Goal: Transaction & Acquisition: Purchase product/service

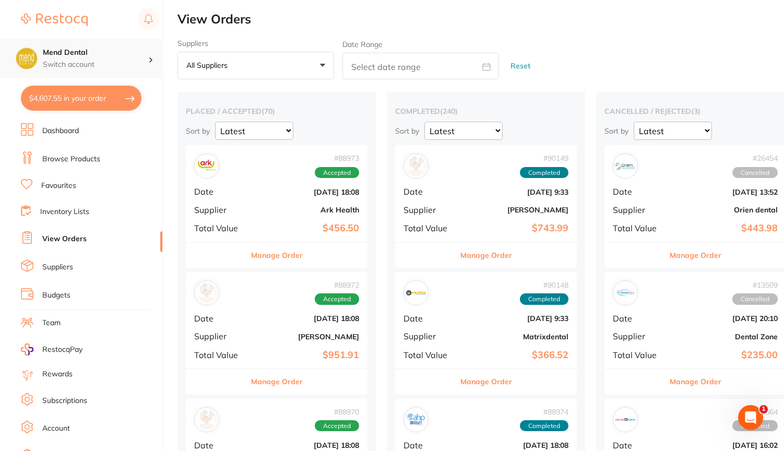
click at [90, 58] on div "Mend Dental Switch account" at bounding box center [95, 59] width 105 height 22
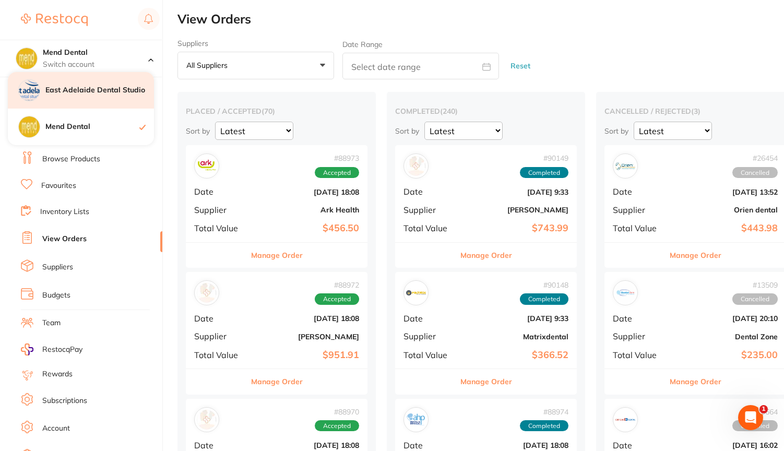
click at [78, 87] on h4 "East Adelaide Dental Studio" at bounding box center [99, 90] width 109 height 10
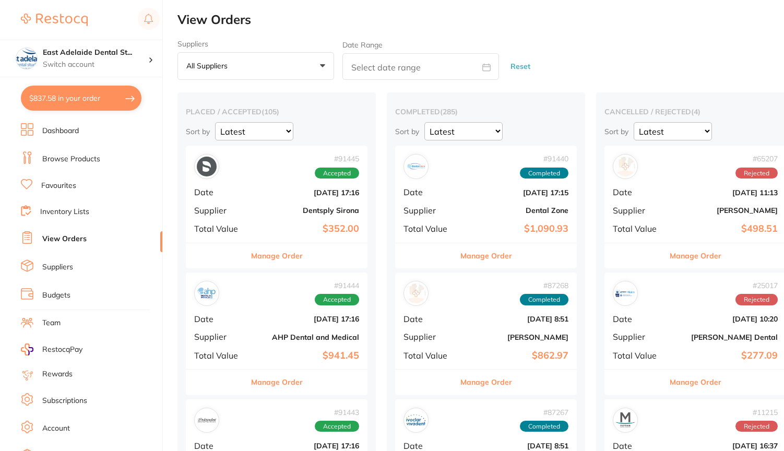
scroll to position [1, 0]
click at [79, 154] on link "Browse Products" at bounding box center [71, 159] width 58 height 10
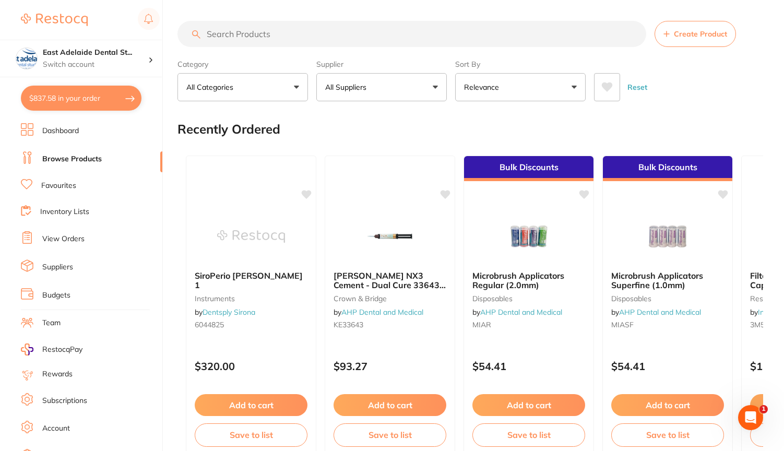
click at [250, 31] on input "search" at bounding box center [412, 34] width 469 height 26
click at [276, 31] on input "search" at bounding box center [412, 34] width 469 height 26
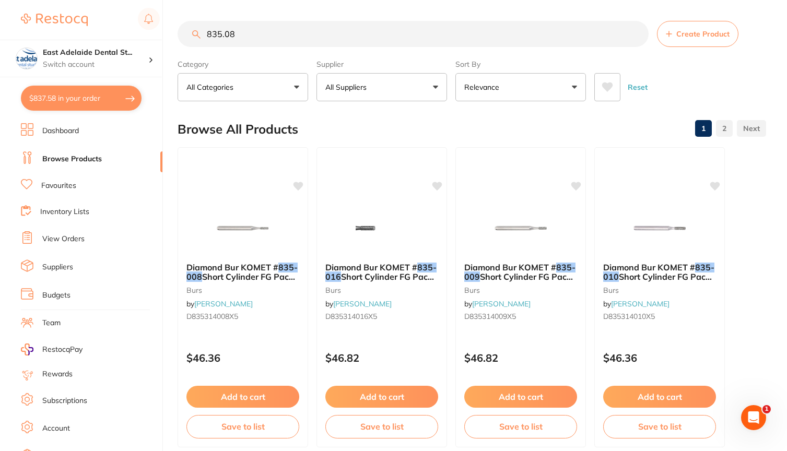
type input "835.08"
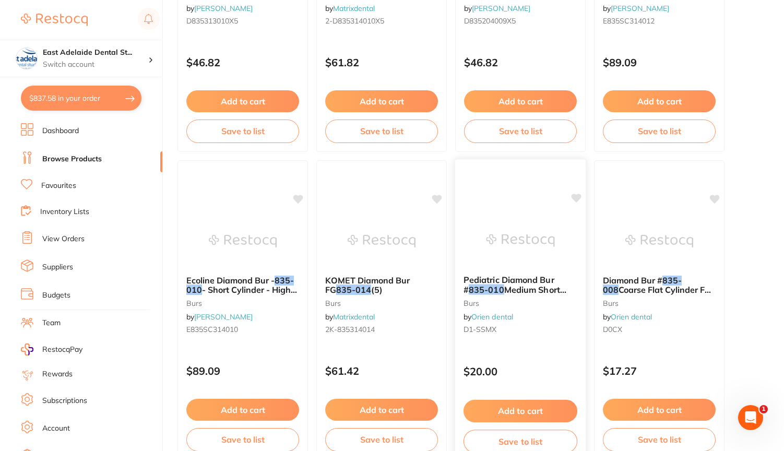
scroll to position [934, 0]
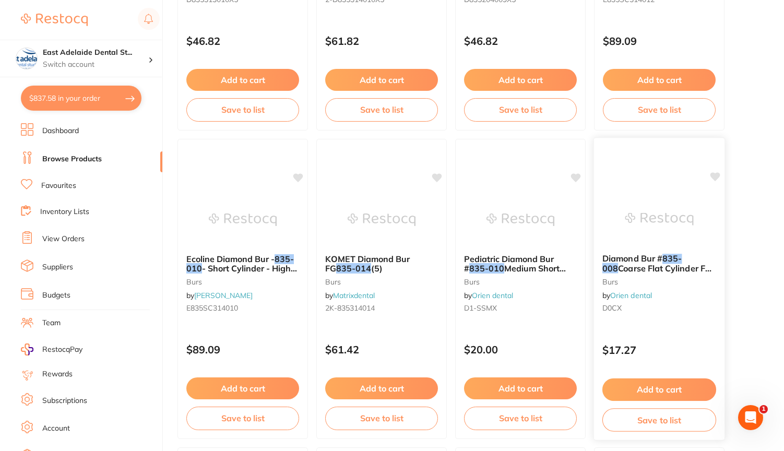
click at [659, 392] on button "Add to cart" at bounding box center [660, 390] width 114 height 22
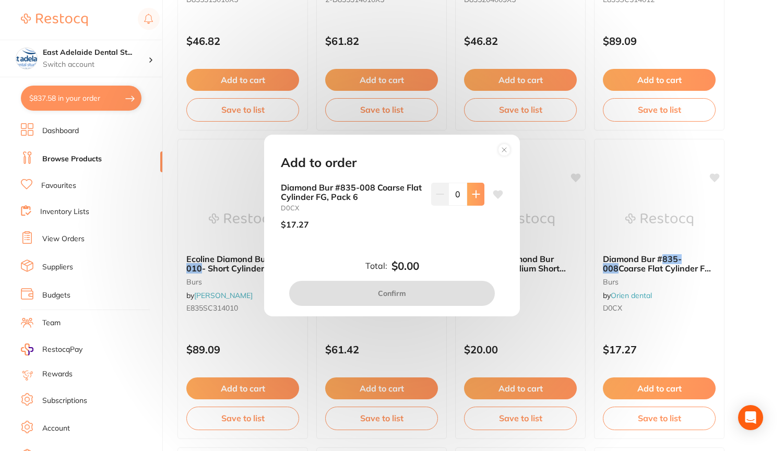
click at [472, 196] on icon at bounding box center [476, 194] width 8 height 8
type input "1"
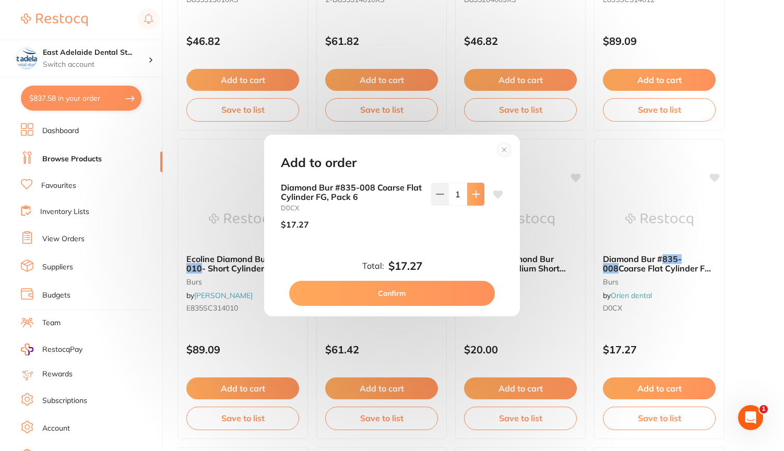
scroll to position [0, 0]
click at [395, 292] on button "Confirm" at bounding box center [392, 293] width 206 height 25
